Goal: Communication & Community: Answer question/provide support

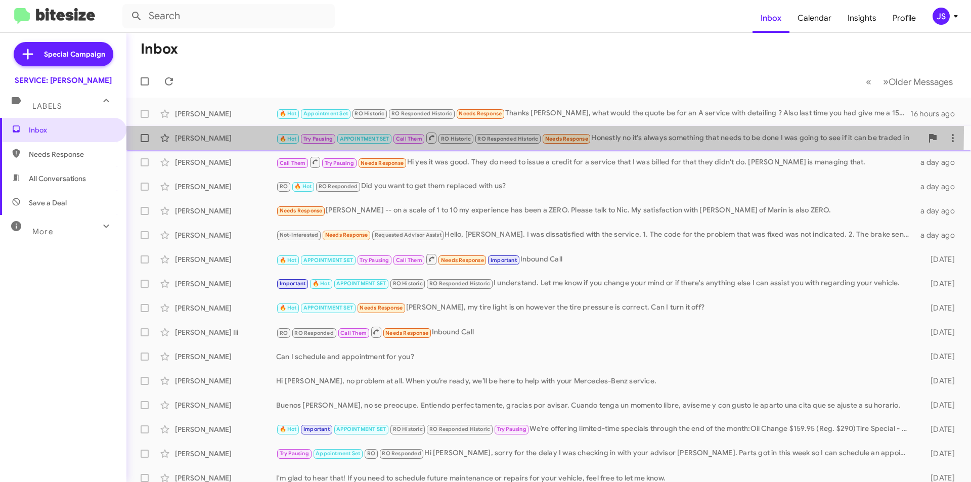
click at [250, 130] on div "[PERSON_NAME] 🔥 Hot Try Pausing APPOINTMENT SET Call Them RO Historic RO Respon…" at bounding box center [549, 138] width 828 height 20
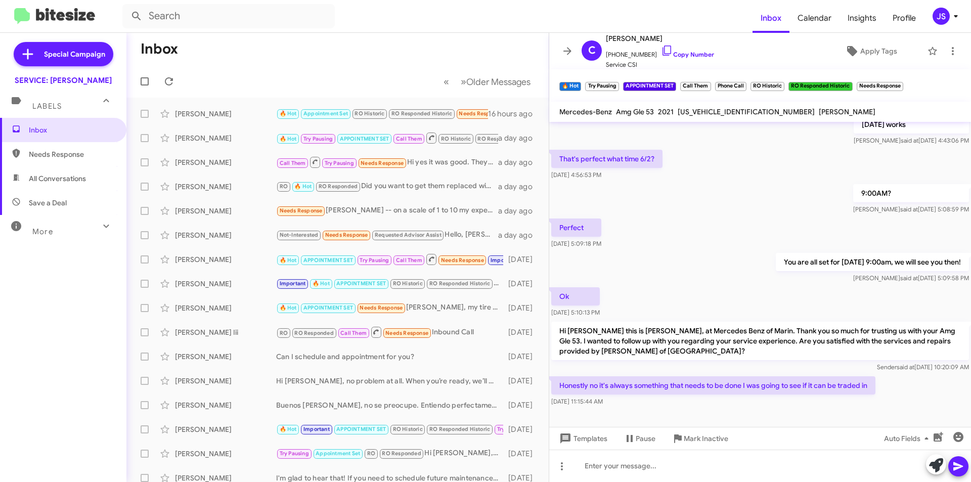
scroll to position [422, 0]
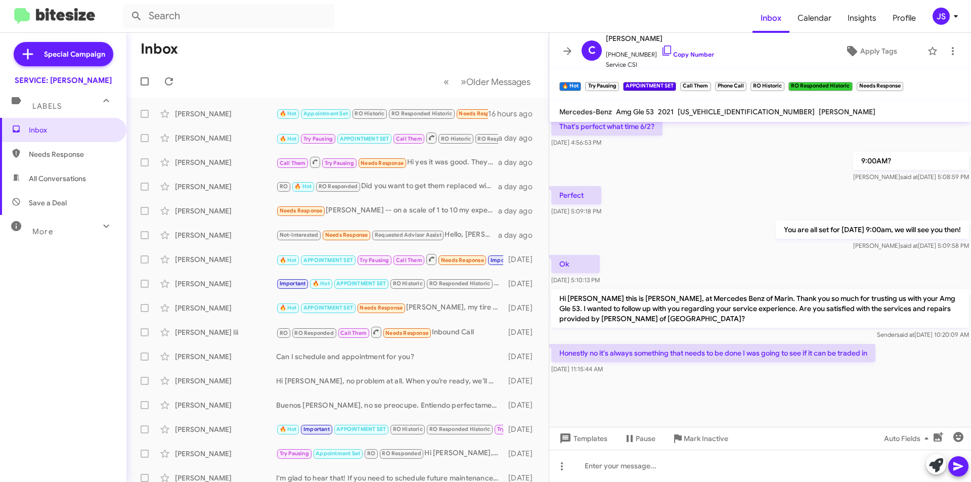
click at [745, 428] on div "Templates Pause Mark Inactive Auto Fields" at bounding box center [760, 438] width 422 height 23
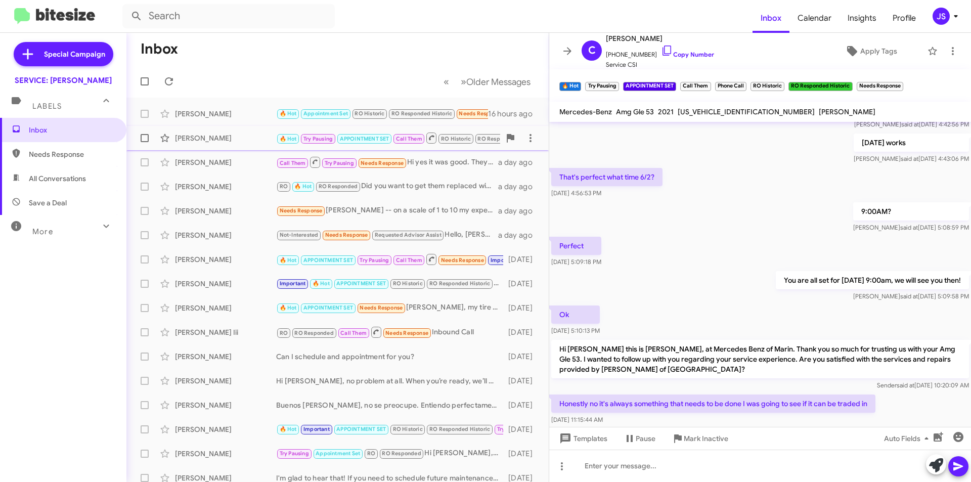
click at [187, 131] on div "[PERSON_NAME] 🔥 Hot Try Pausing APPOINTMENT SET Call Them RO Historic RO Respon…" at bounding box center [338, 138] width 406 height 20
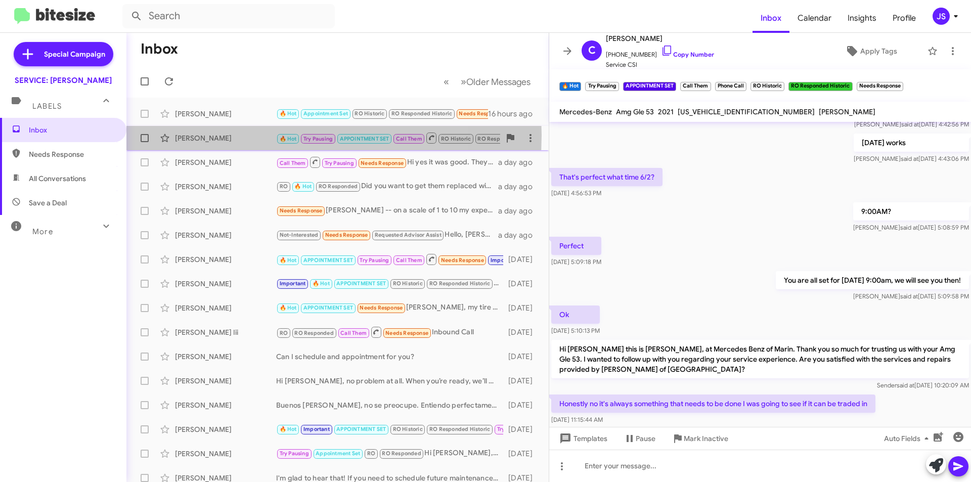
click at [248, 135] on div "[PERSON_NAME]" at bounding box center [225, 138] width 101 height 10
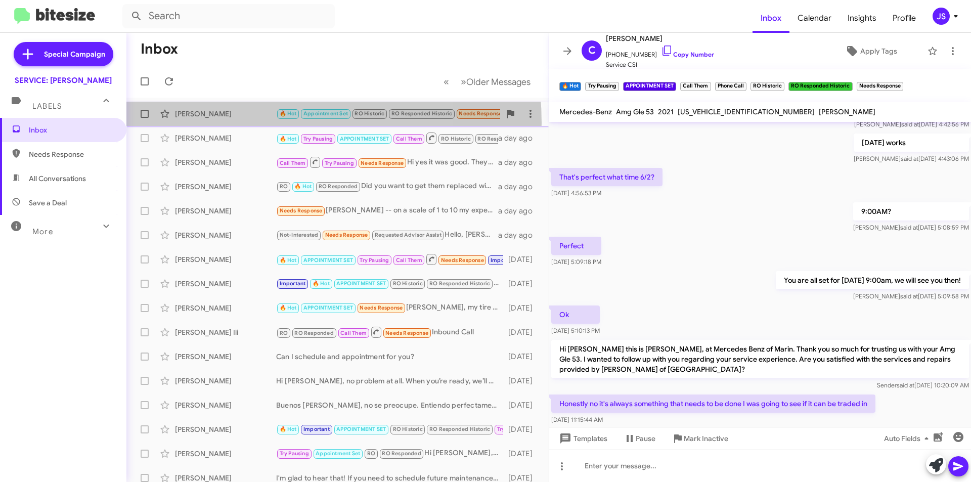
click at [240, 123] on div "[PERSON_NAME] 🔥 Hot Appointment Set RO Historic RO Responded Historic Needs Res…" at bounding box center [338, 114] width 406 height 20
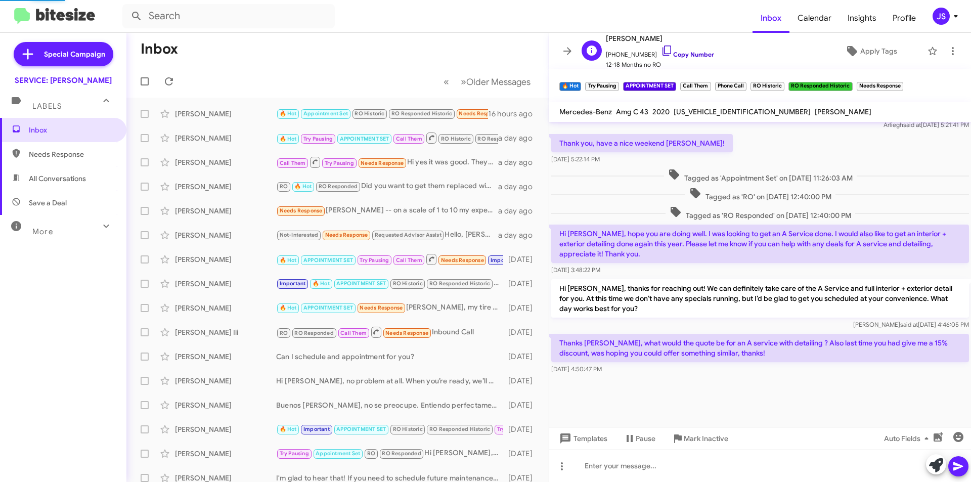
scroll to position [556, 0]
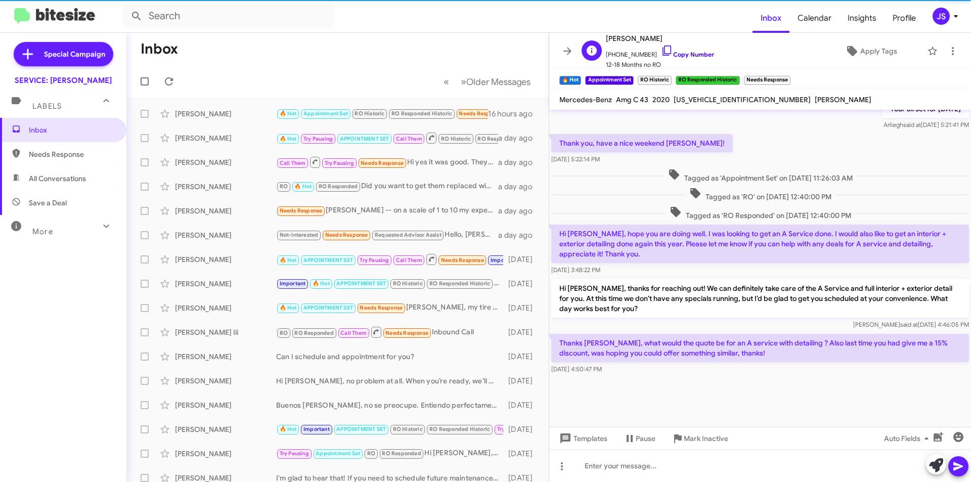
click at [661, 49] on icon at bounding box center [667, 50] width 12 height 12
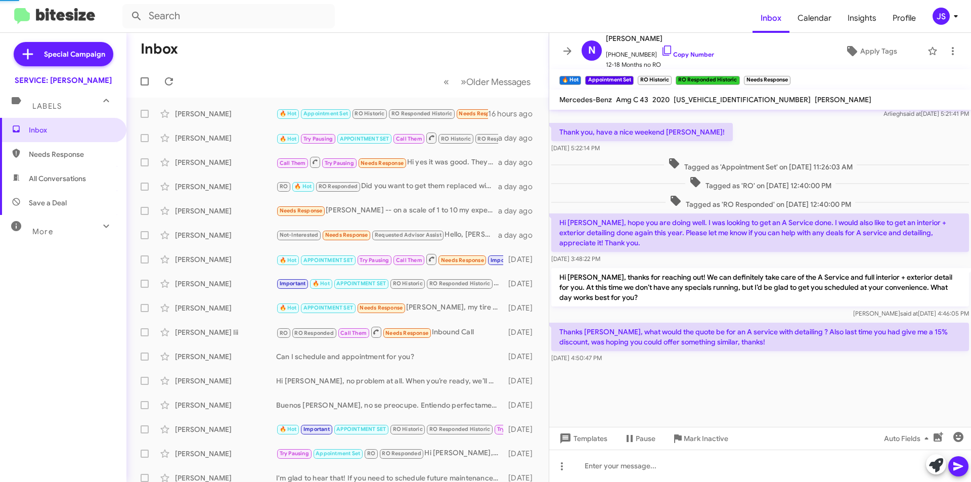
scroll to position [842, 0]
